Goal: Book appointment/travel/reservation

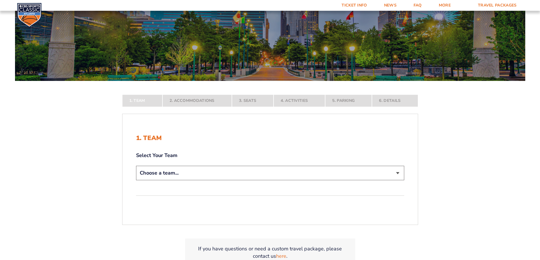
scroll to position [57, 0]
click at [396, 175] on select "Choose a team... [US_STATE] Wildcats [US_STATE] State Buckeyes [US_STATE] Tar H…" at bounding box center [270, 173] width 268 height 14
select select "12956"
click at [136, 180] on select "Choose a team... [US_STATE] Wildcats [US_STATE] State Buckeyes [US_STATE] Tar H…" at bounding box center [270, 173] width 268 height 14
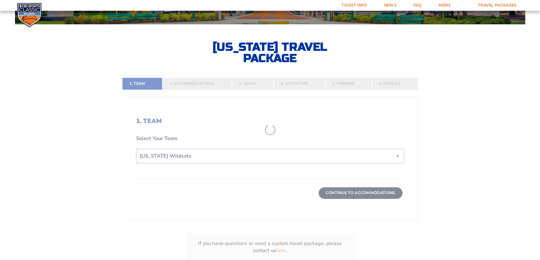
scroll to position [113, 0]
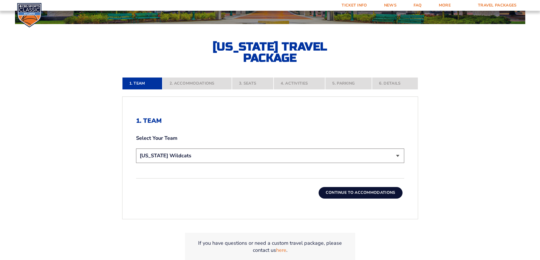
click at [357, 194] on button "Continue To Accommodations" at bounding box center [360, 192] width 84 height 11
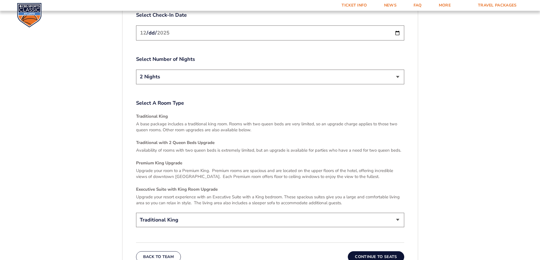
scroll to position [803, 0]
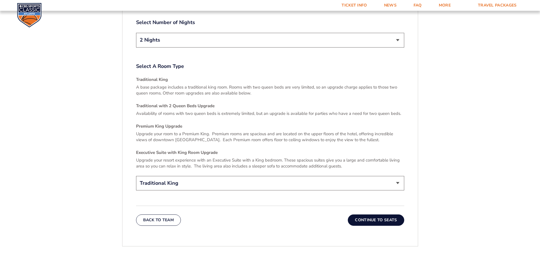
click at [373, 216] on button "Continue To Seats" at bounding box center [376, 220] width 56 height 11
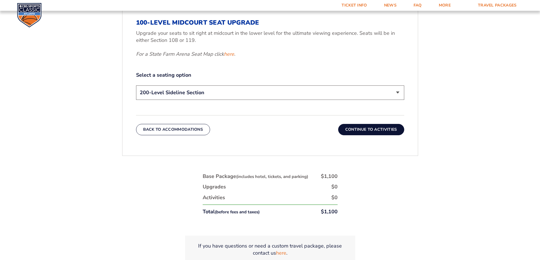
scroll to position [322, 0]
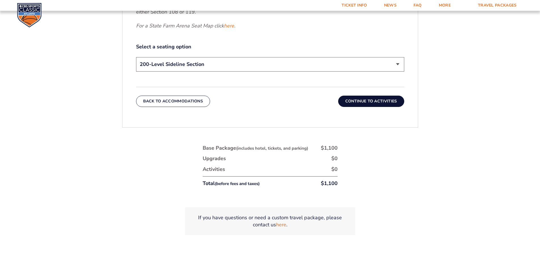
click at [371, 104] on button "Continue To Activities" at bounding box center [371, 101] width 66 height 11
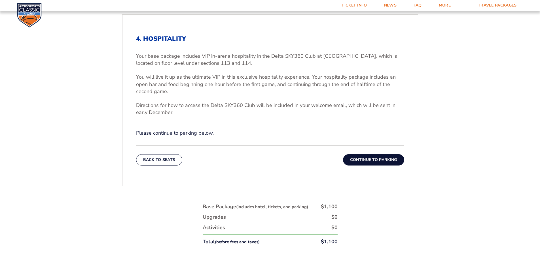
scroll to position [208, 0]
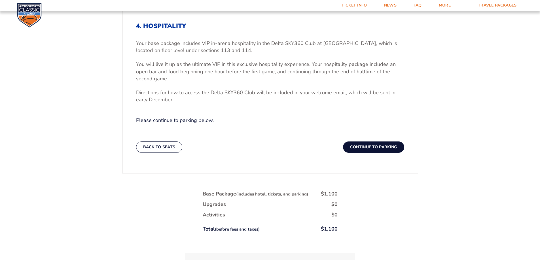
click at [367, 149] on button "Continue To Parking" at bounding box center [373, 147] width 61 height 11
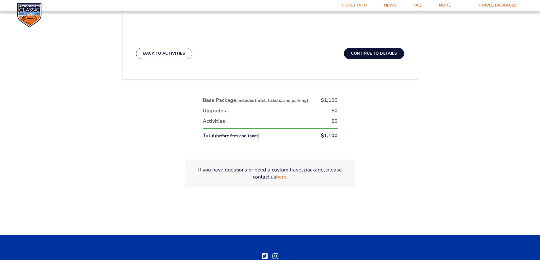
click at [377, 56] on button "Continue To Details" at bounding box center [374, 53] width 60 height 11
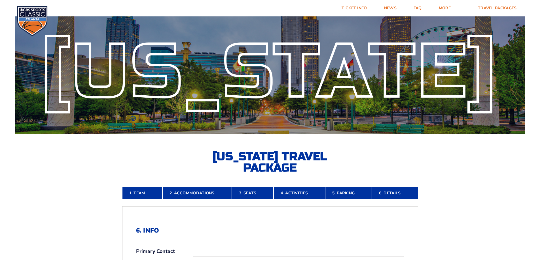
scroll to position [0, 0]
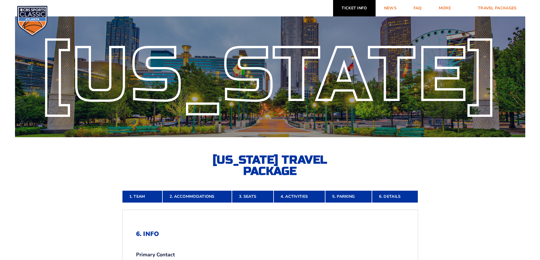
click at [356, 7] on link "Ticket Info" at bounding box center [354, 8] width 42 height 16
